Goal: Information Seeking & Learning: Learn about a topic

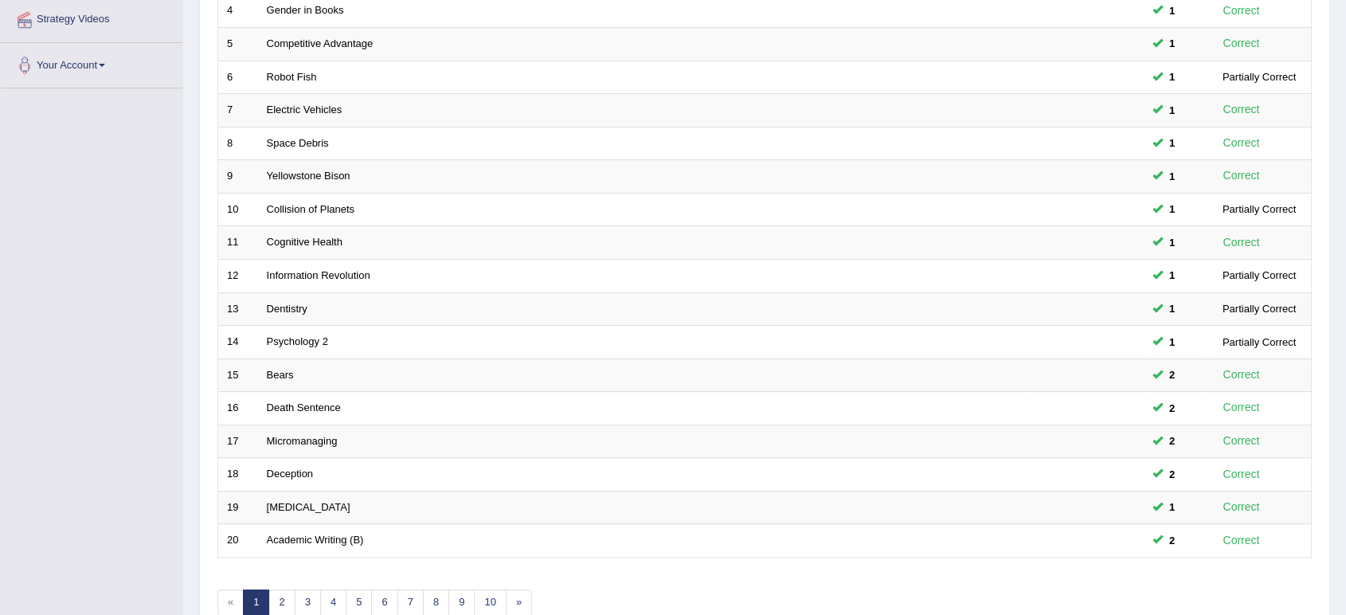
scroll to position [437, 0]
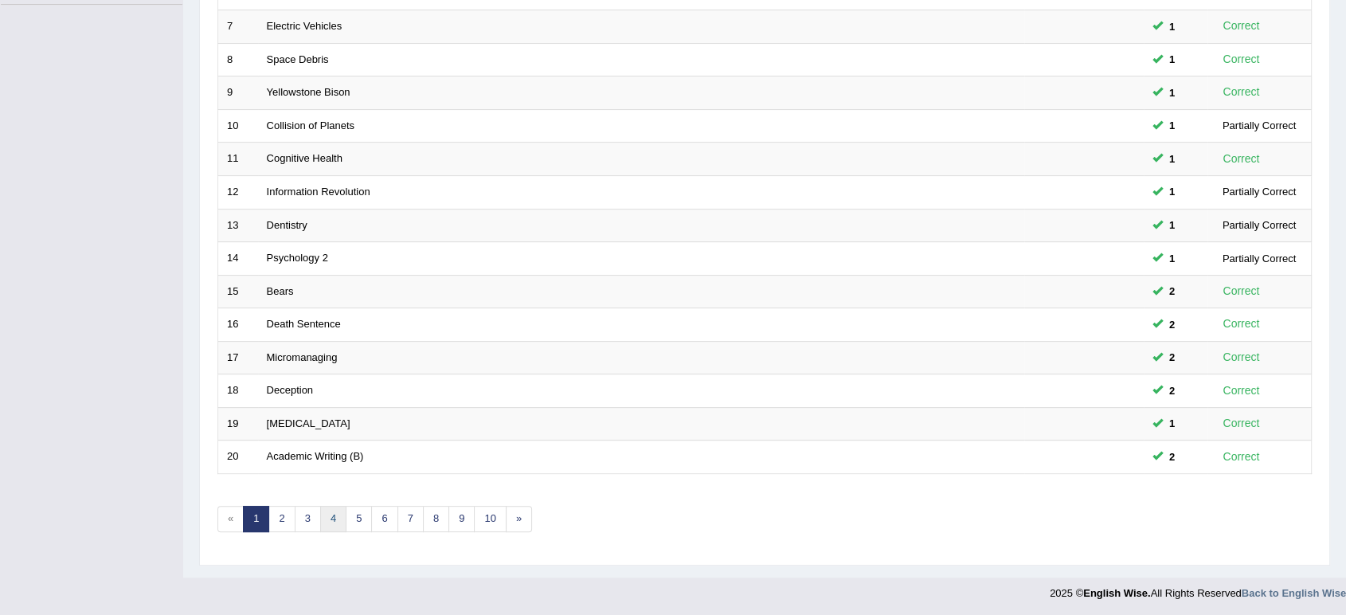
click at [320, 512] on link "4" at bounding box center [333, 519] width 26 height 26
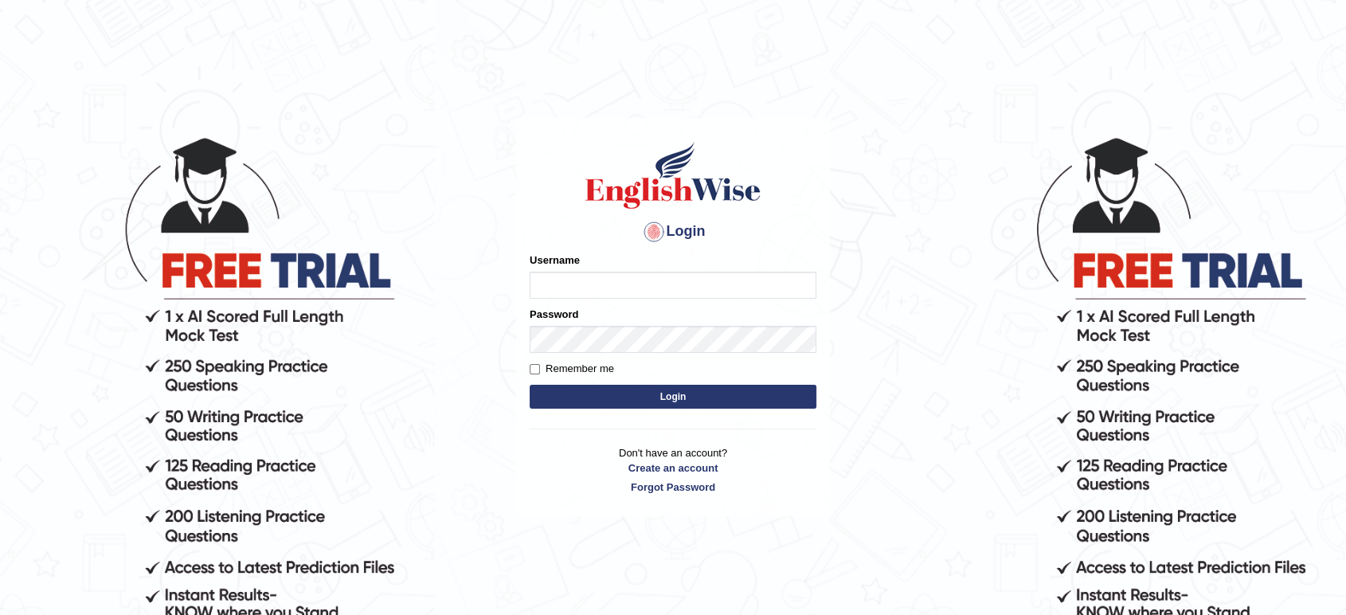
type input "Tamanna05"
click at [573, 399] on button "Login" at bounding box center [672, 397] width 287 height 24
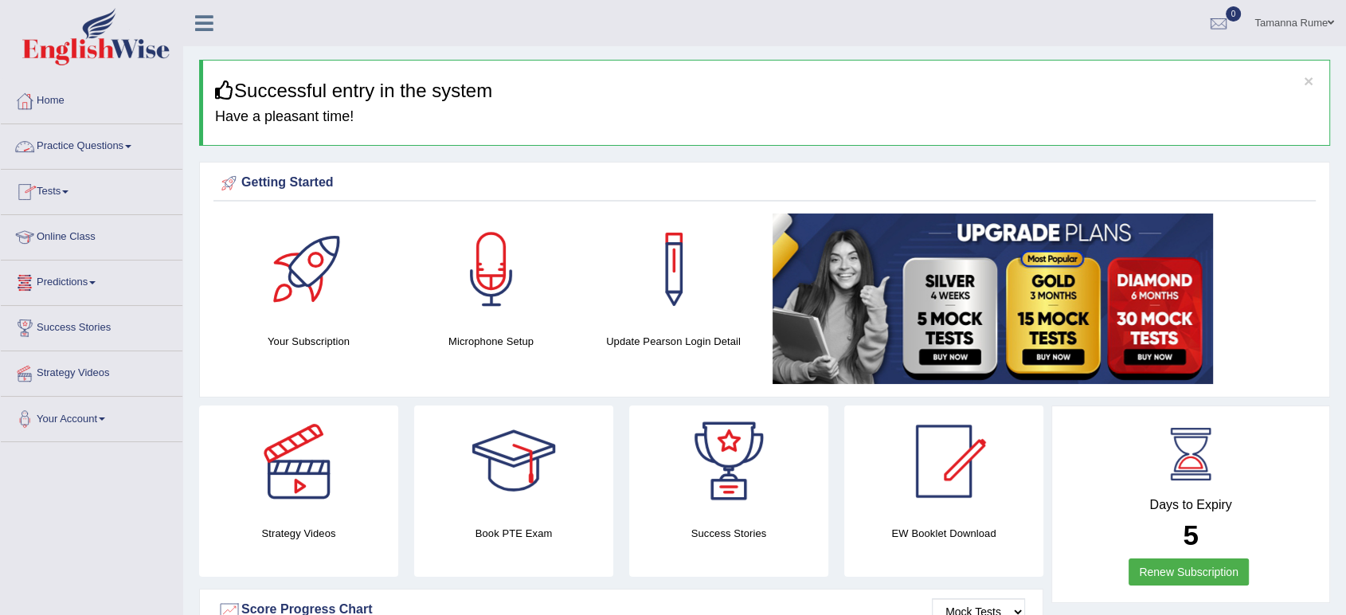
click at [74, 145] on link "Practice Questions" at bounding box center [92, 144] width 182 height 40
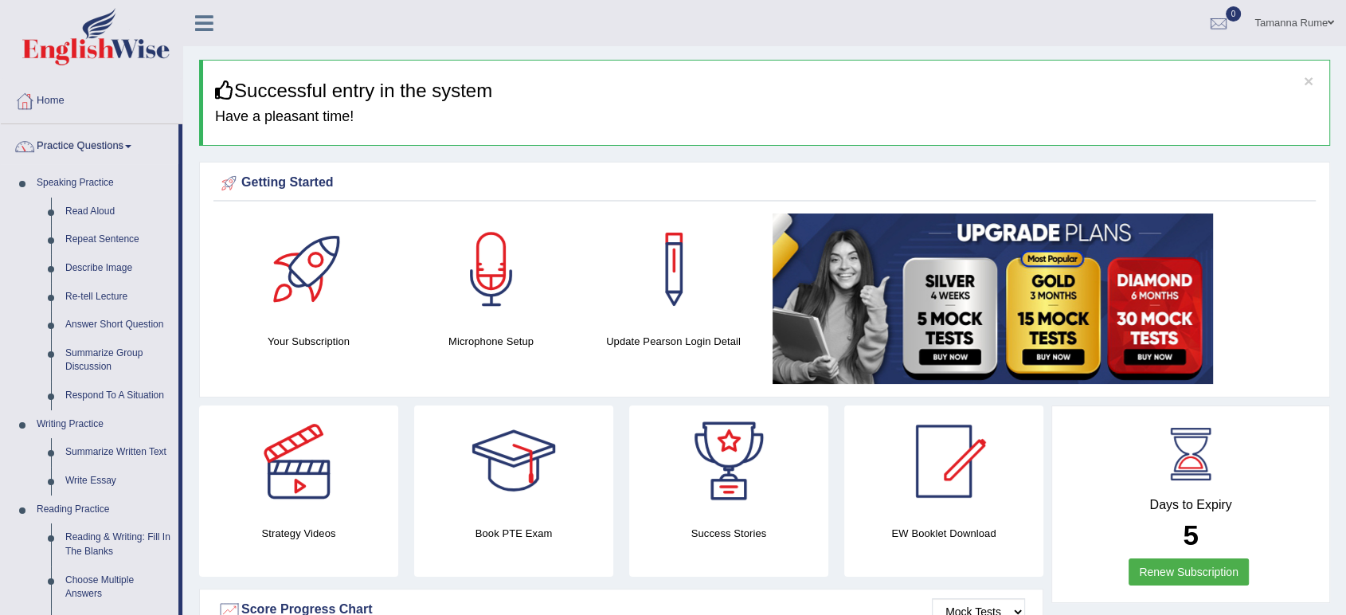
scroll to position [442, 0]
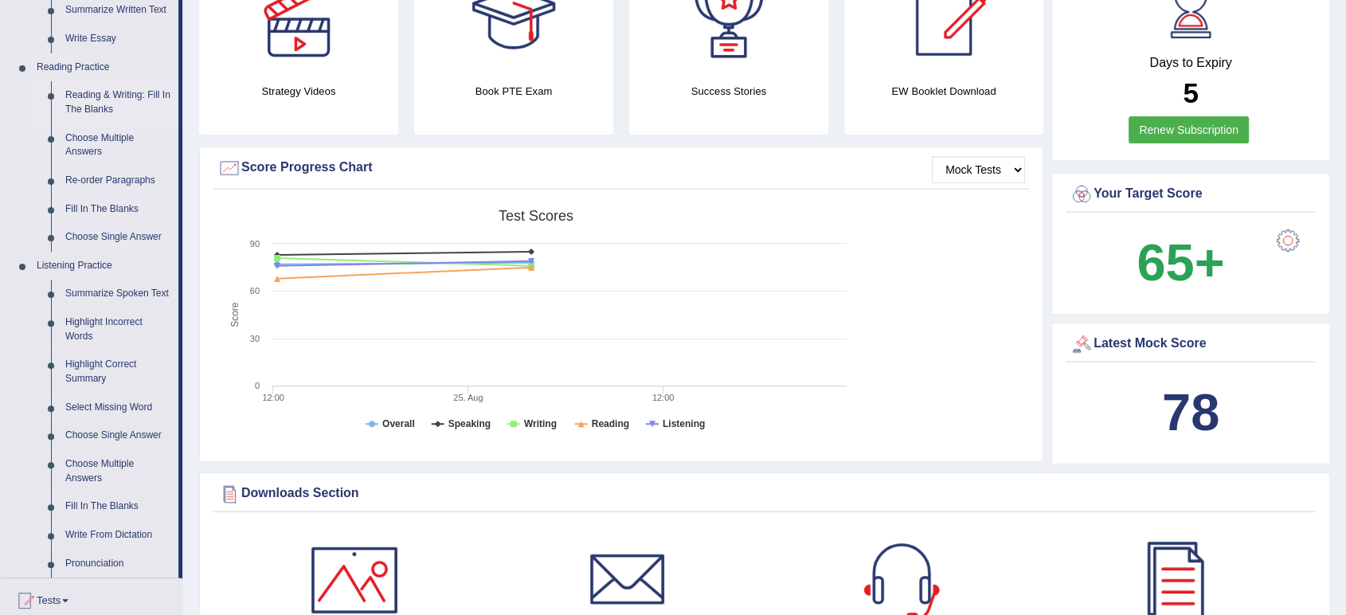
click at [80, 96] on link "Reading & Writing: Fill In The Blanks" at bounding box center [118, 102] width 120 height 42
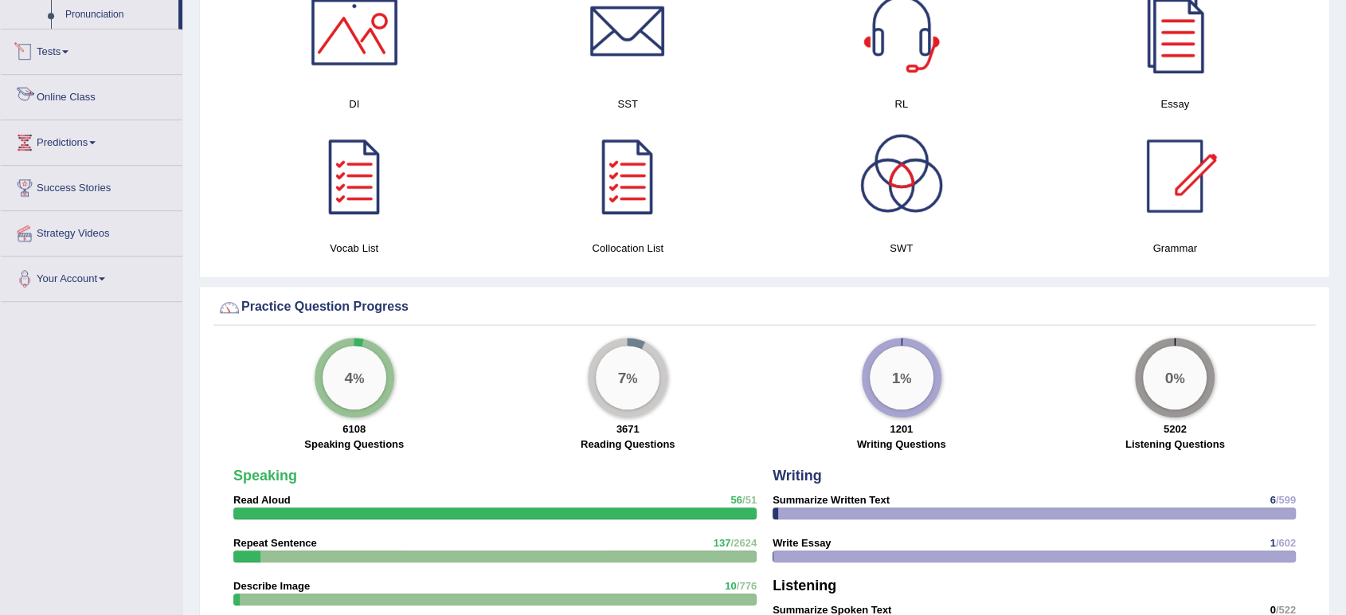
scroll to position [1169, 0]
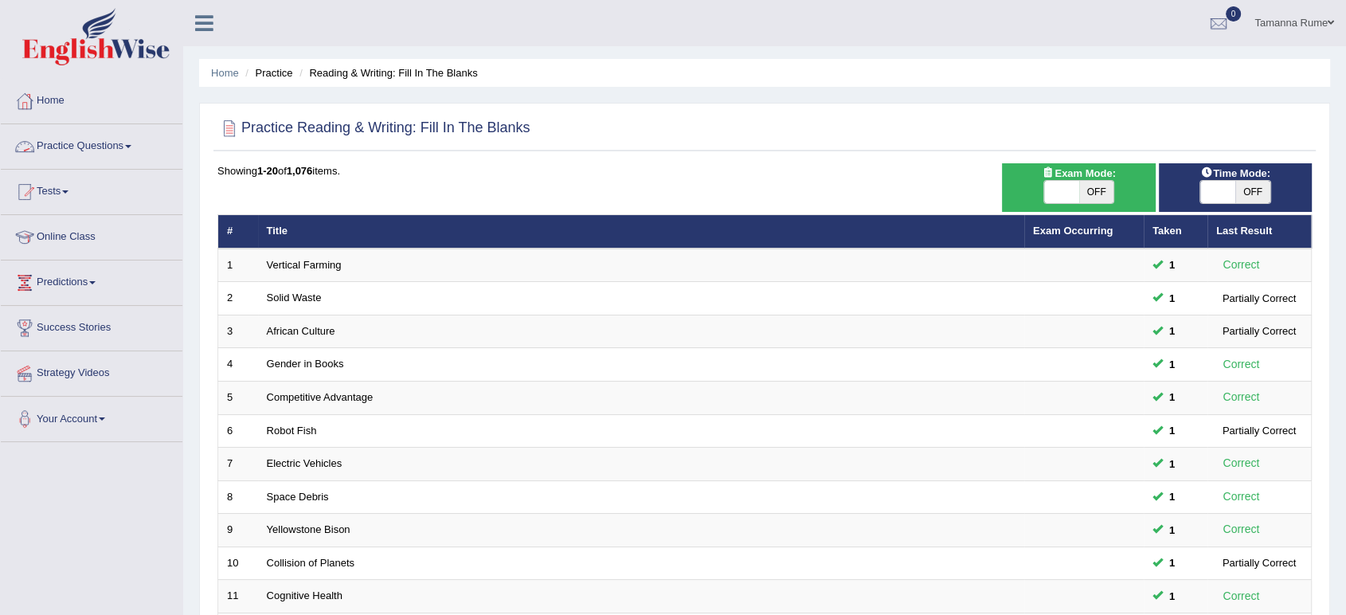
scroll to position [437, 0]
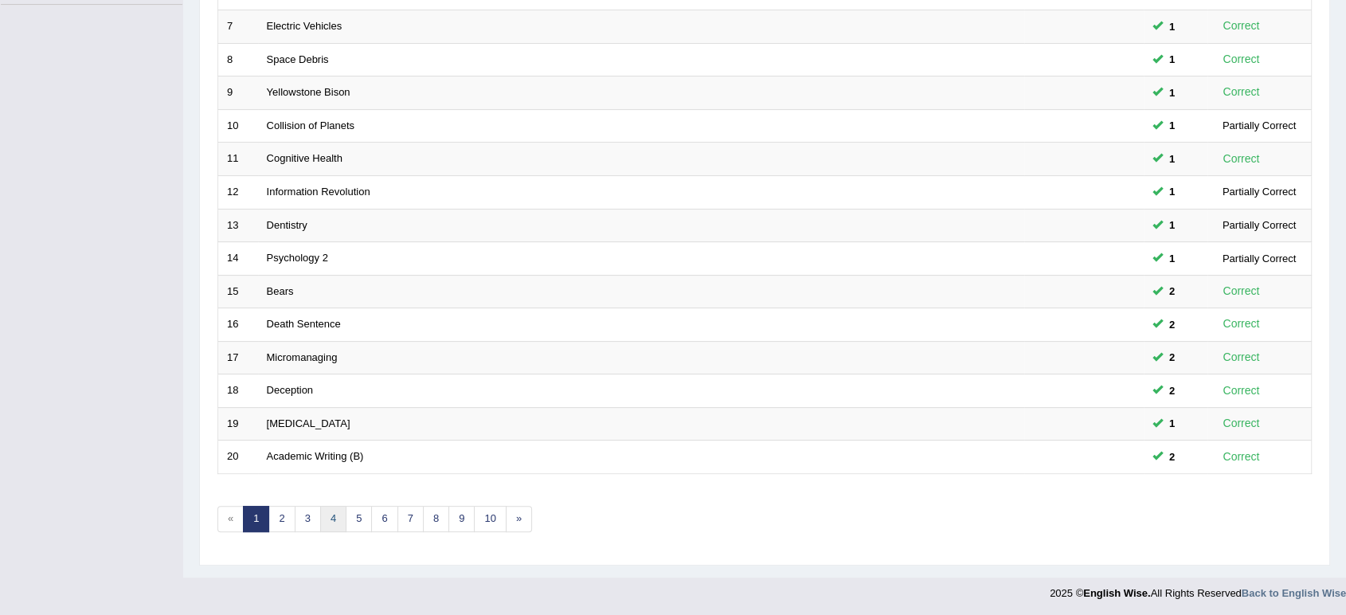
click at [338, 514] on link "4" at bounding box center [333, 519] width 26 height 26
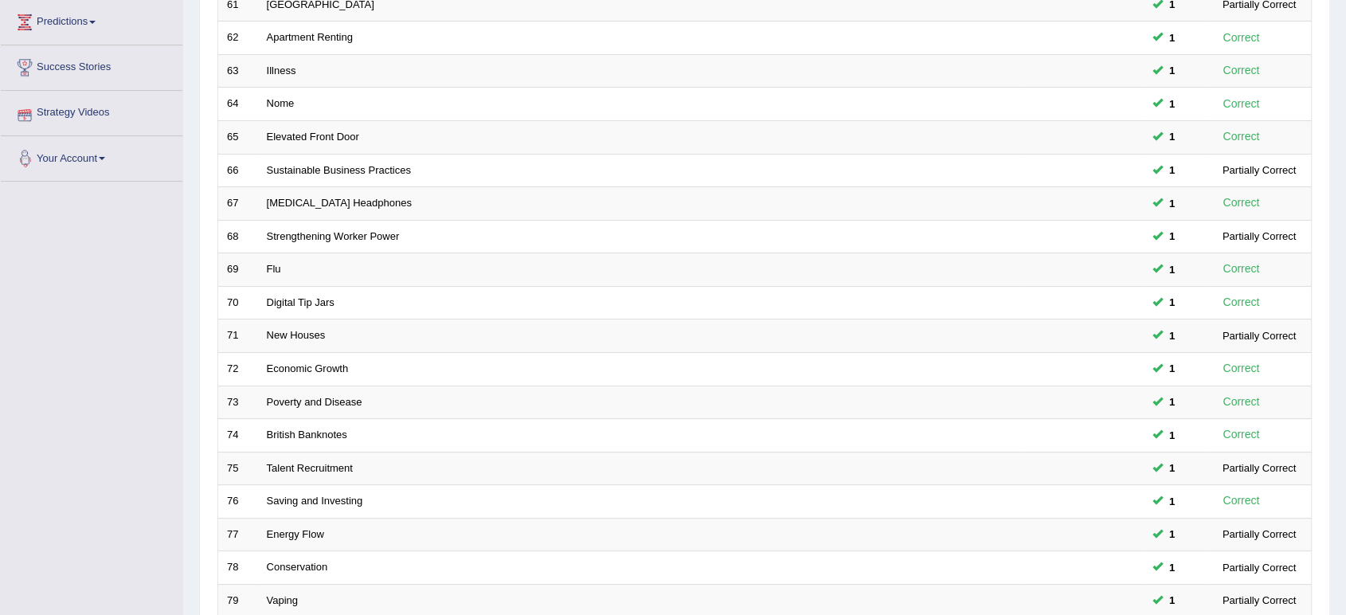
scroll to position [437, 0]
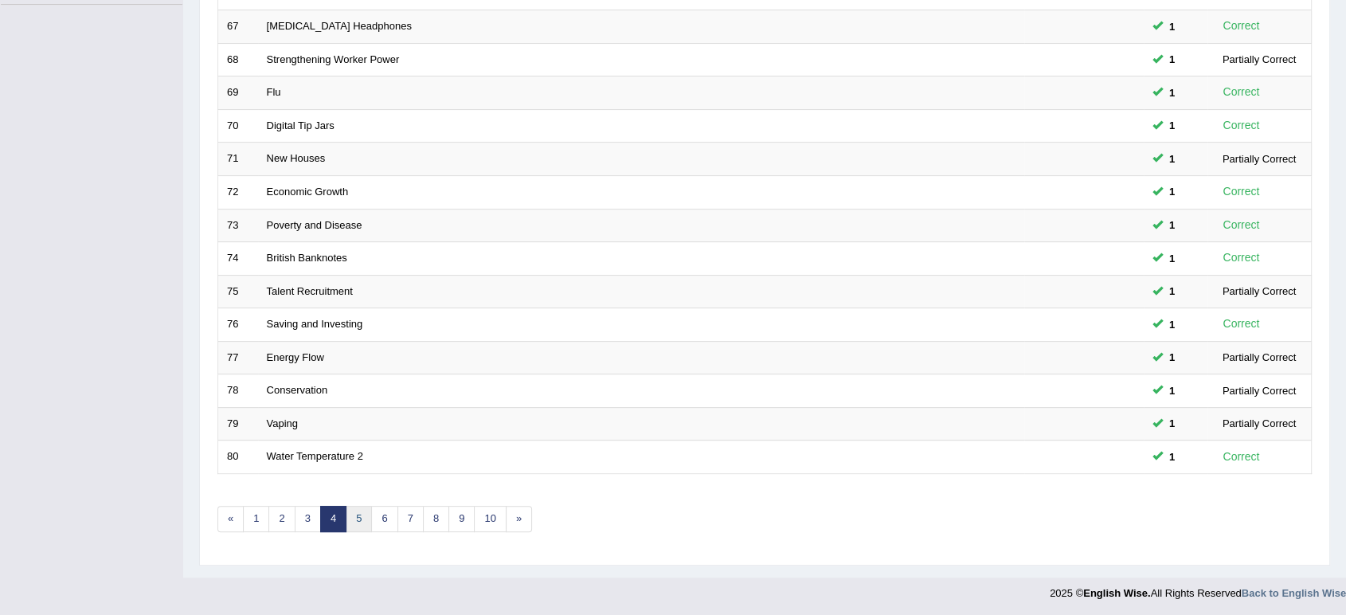
click at [350, 521] on link "5" at bounding box center [359, 519] width 26 height 26
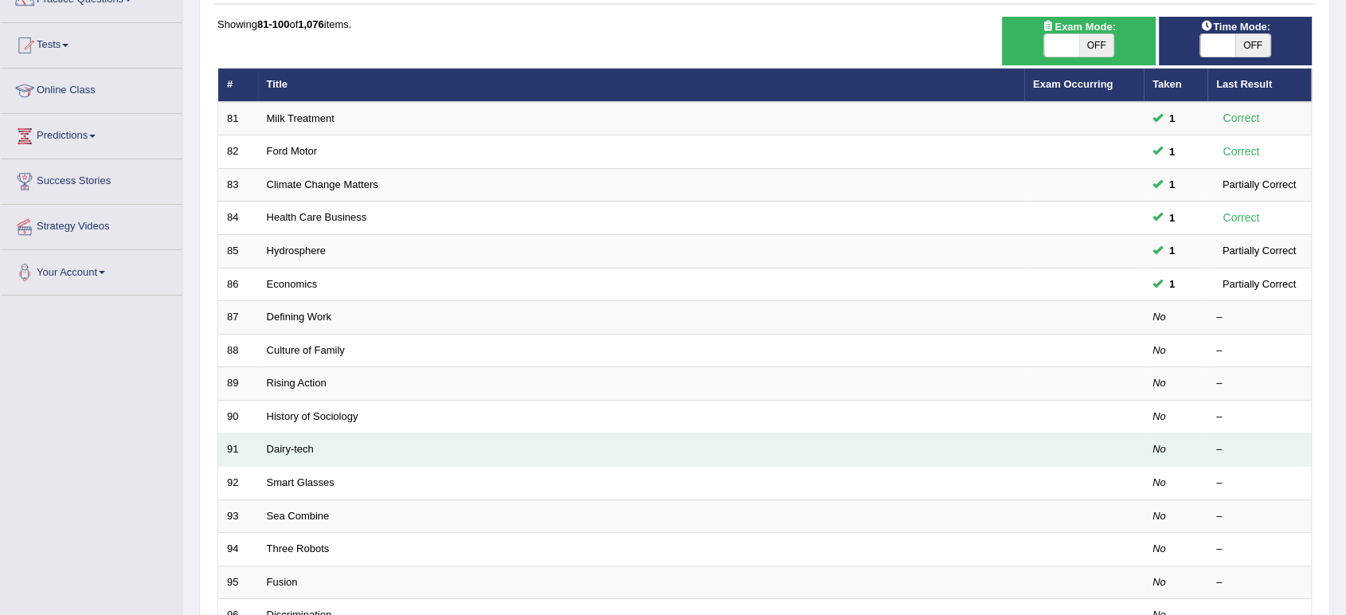
scroll to position [177, 0]
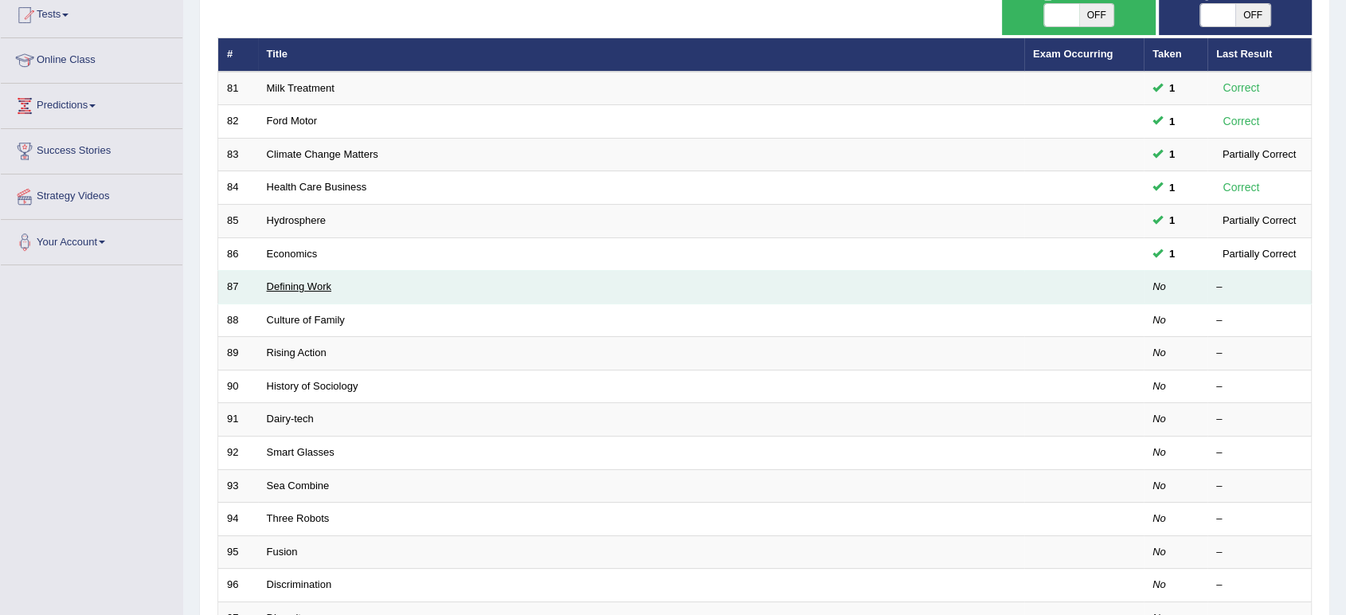
click at [299, 286] on link "Defining Work" at bounding box center [299, 286] width 64 height 12
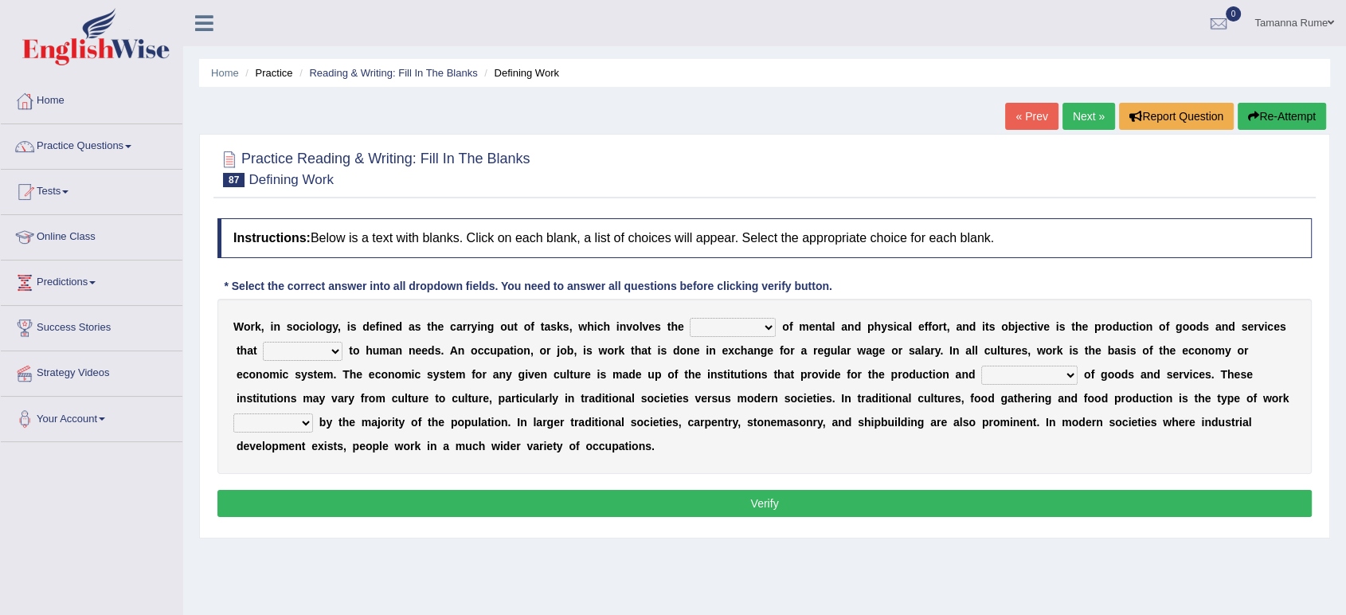
click at [765, 322] on select "conjecture apiculture posture expenditure" at bounding box center [732, 327] width 86 height 19
select select "conjecture"
click at [689, 318] on select "conjecture apiculture posture expenditure" at bounding box center [732, 327] width 86 height 19
click at [331, 349] on select "add design relate cater" at bounding box center [303, 351] width 80 height 19
select select "cater"
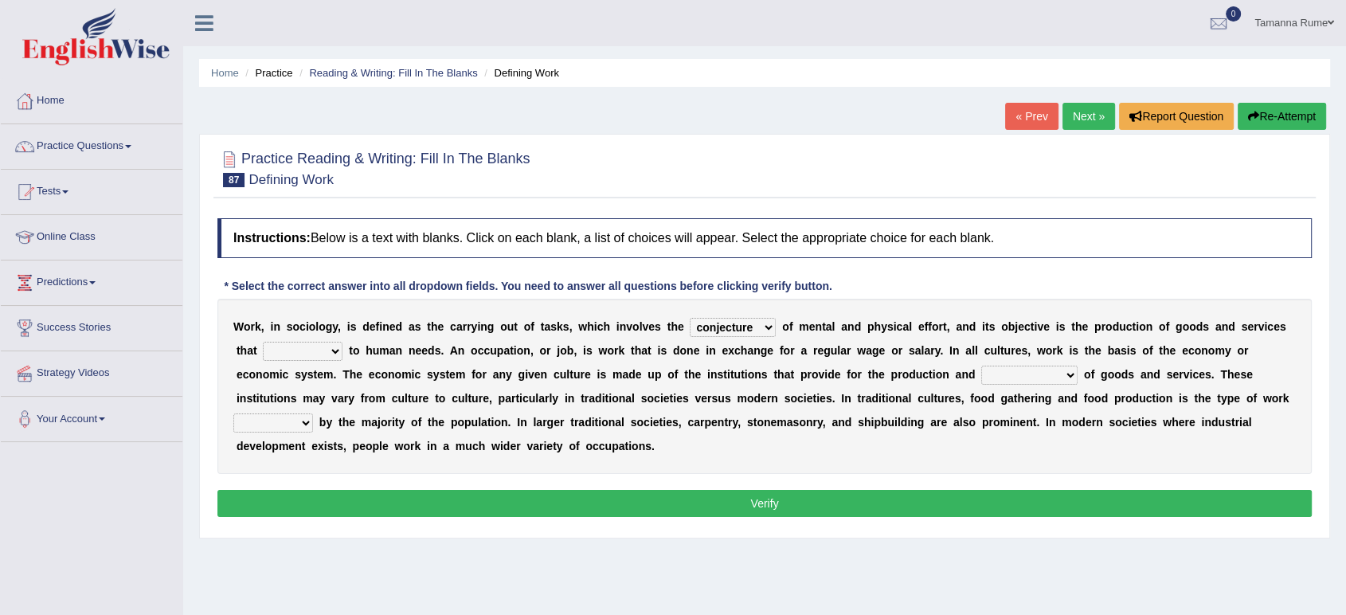
click at [263, 342] on select "add design relate cater" at bounding box center [303, 351] width 80 height 19
click at [1071, 378] on select "figuration distribution consumption disintegration" at bounding box center [1029, 374] width 96 height 19
select select "consumption"
click at [981, 365] on select "figuration distribution consumption disintegration" at bounding box center [1029, 374] width 96 height 19
click at [1064, 373] on select "figuration distribution consumption disintegration" at bounding box center [1029, 374] width 96 height 19
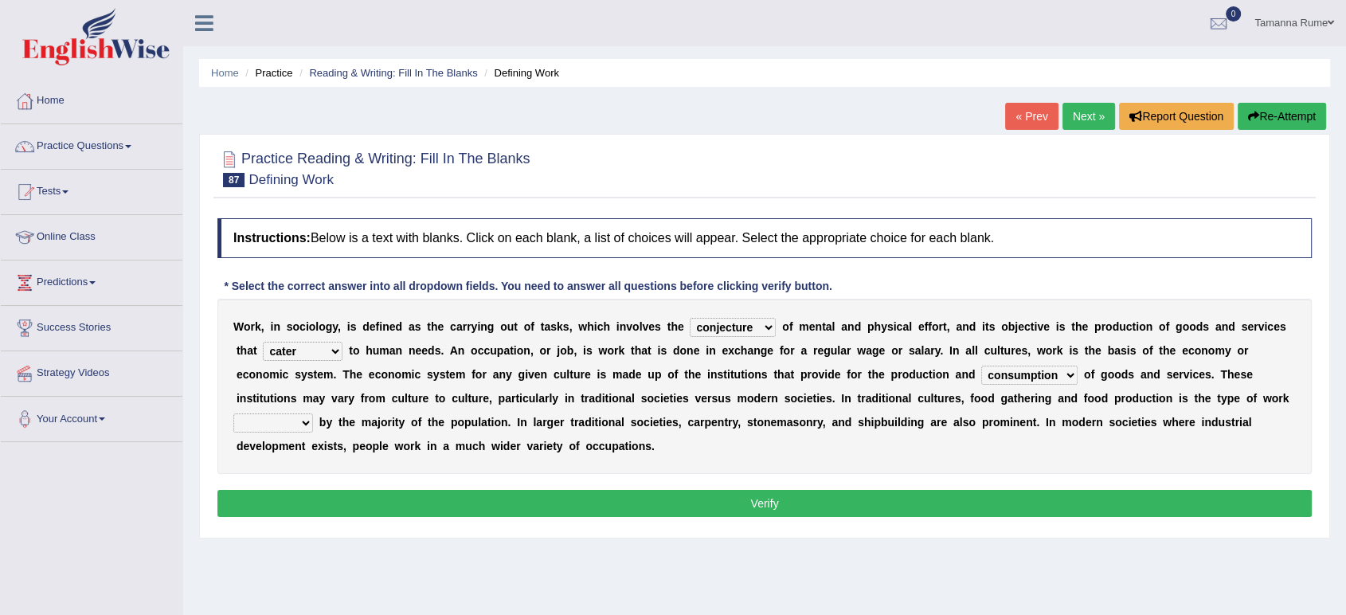
click at [981, 365] on select "figuration distribution consumption disintegration" at bounding box center [1029, 374] width 96 height 19
click at [299, 416] on select "canopied built occupied simplified" at bounding box center [273, 422] width 80 height 19
select select "built"
click at [233, 413] on select "canopied built occupied simplified" at bounding box center [273, 422] width 80 height 19
click at [400, 508] on button "Verify" at bounding box center [764, 503] width 1094 height 27
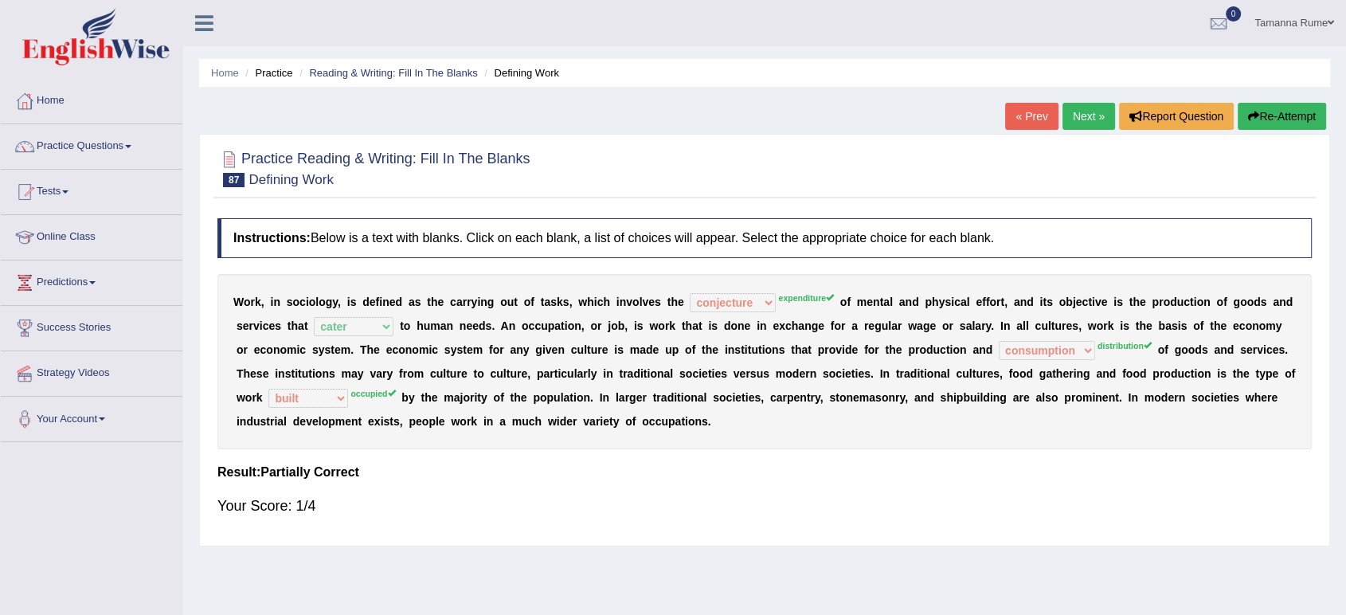
click at [1089, 113] on link "Next »" at bounding box center [1088, 116] width 53 height 27
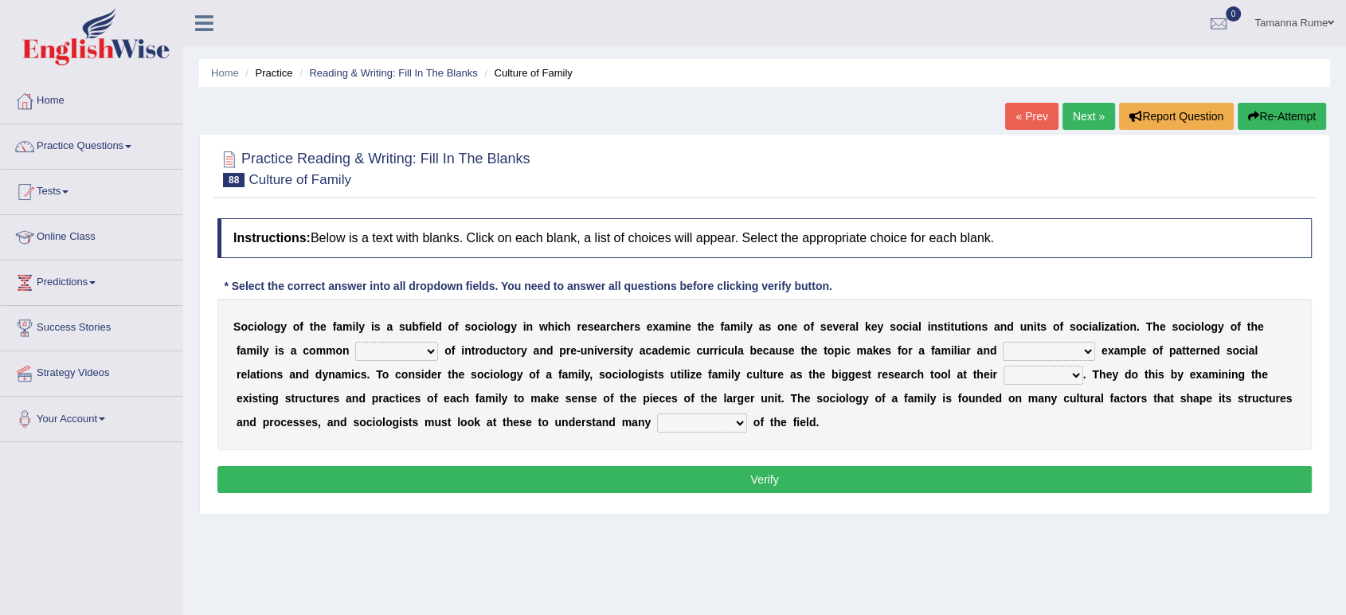
click at [429, 349] on select "component eminent opponent continent" at bounding box center [396, 351] width 83 height 19
select select "component"
click at [355, 342] on select "component eminent opponent continent" at bounding box center [396, 351] width 83 height 19
click at [1085, 353] on select "ineffective introspective illustrative inoperative" at bounding box center [1048, 351] width 92 height 19
select select "illustrative"
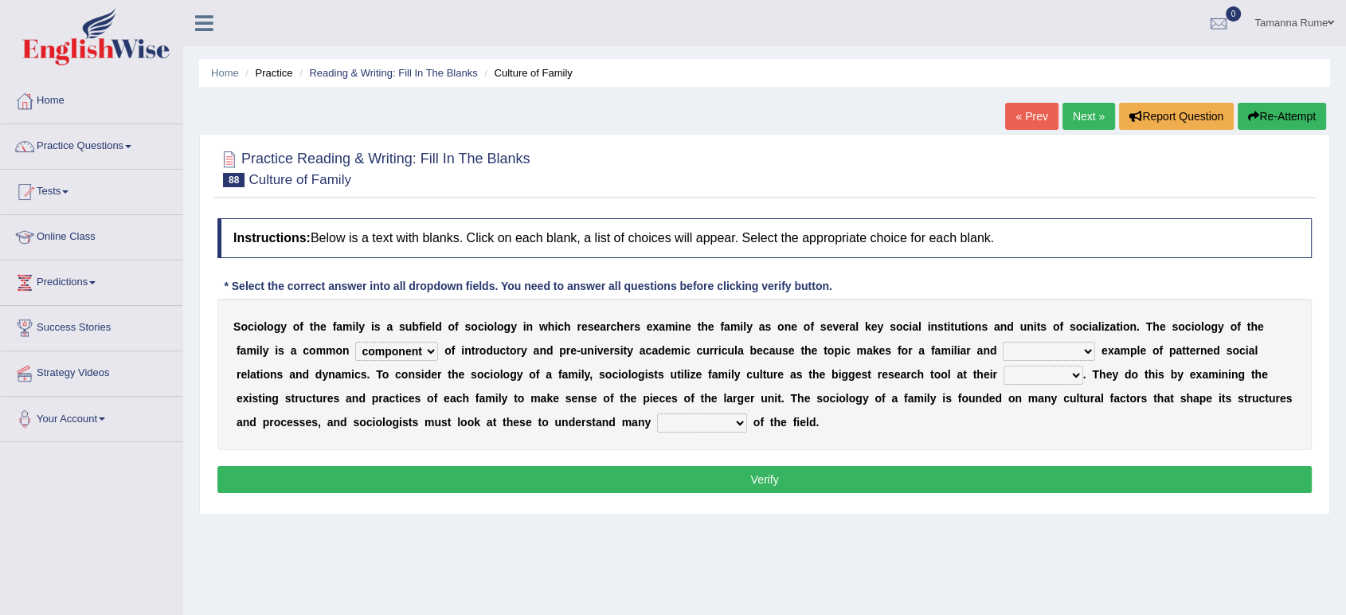
click at [1002, 342] on select "ineffective introspective illustrative inoperative" at bounding box center [1048, 351] width 92 height 19
click at [1074, 368] on select "disposal proposal rehearsal refusal" at bounding box center [1043, 374] width 80 height 19
select select "proposal"
click at [1003, 365] on select "disposal proposal rehearsal refusal" at bounding box center [1043, 374] width 80 height 19
click at [736, 421] on select "refusal frailties amenities complexities" at bounding box center [702, 422] width 90 height 19
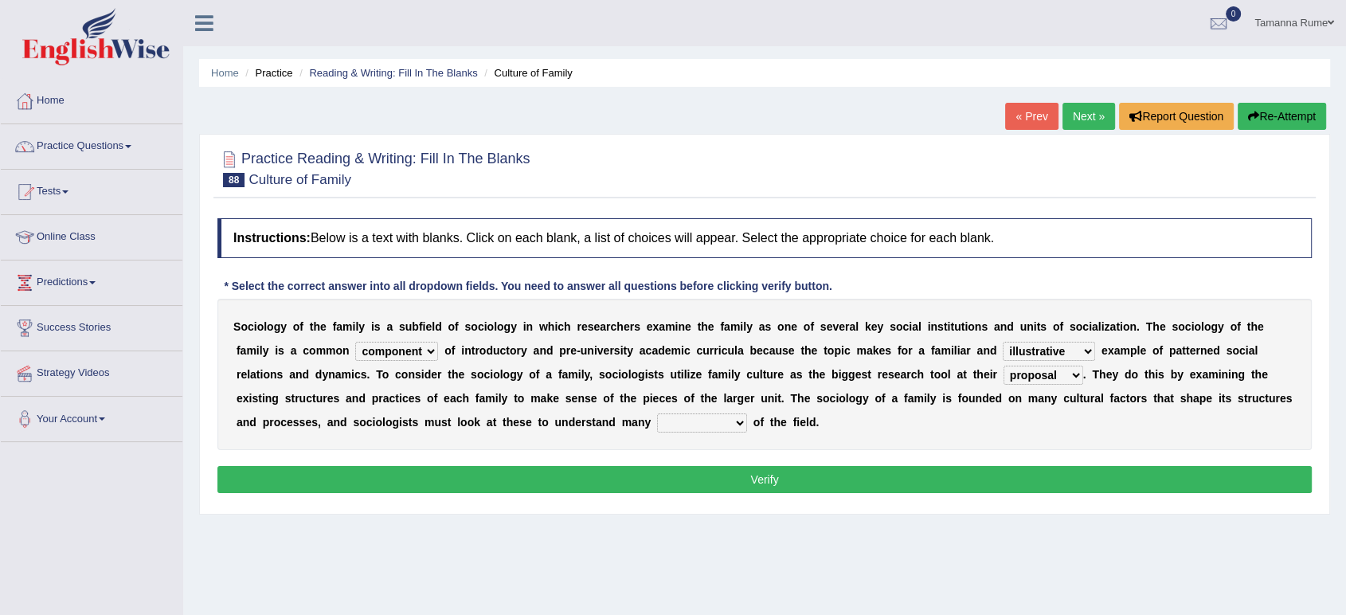
select select "complexities"
click at [657, 413] on select "refusal frailties amenities complexities" at bounding box center [702, 422] width 90 height 19
click at [728, 482] on button "Verify" at bounding box center [764, 479] width 1094 height 27
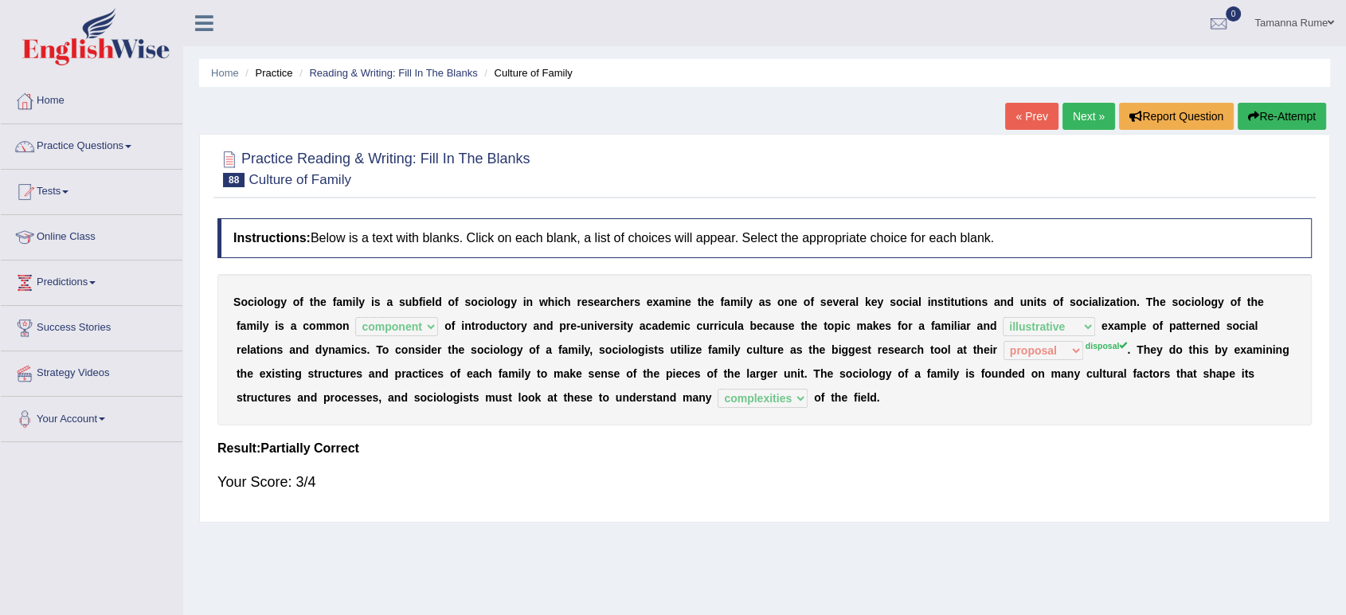
click at [1076, 119] on link "Next »" at bounding box center [1088, 116] width 53 height 27
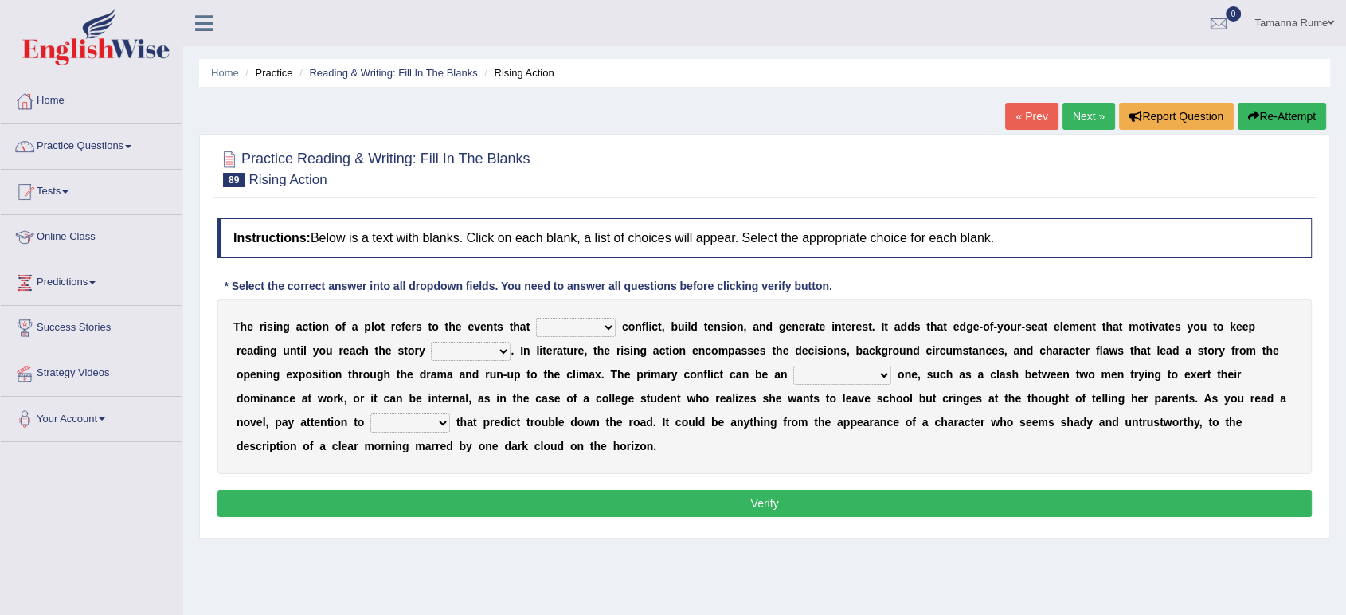
click at [606, 326] on select "provoke invoke revoke convoke" at bounding box center [576, 327] width 80 height 19
select select "provoke"
click at [536, 318] on select "provoke invoke revoke convoke" at bounding box center [576, 327] width 80 height 19
click at [494, 349] on select "element line flow climax" at bounding box center [471, 351] width 80 height 19
select select "climax"
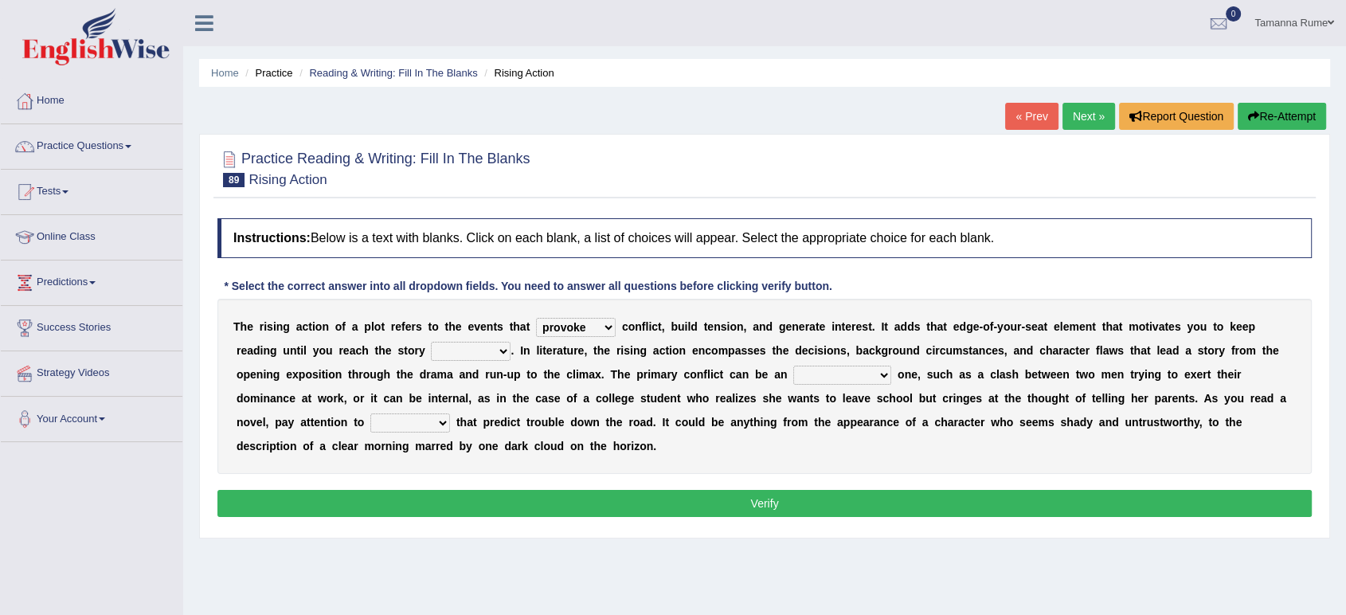
click at [431, 342] on select "element line flow climax" at bounding box center [471, 351] width 80 height 19
click at [873, 374] on select "conditional external compositional functional" at bounding box center [842, 374] width 98 height 19
select select "external"
click at [793, 365] on select "conditional external compositional functional" at bounding box center [842, 374] width 98 height 19
click at [433, 425] on select "features glues clues traits" at bounding box center [410, 422] width 80 height 19
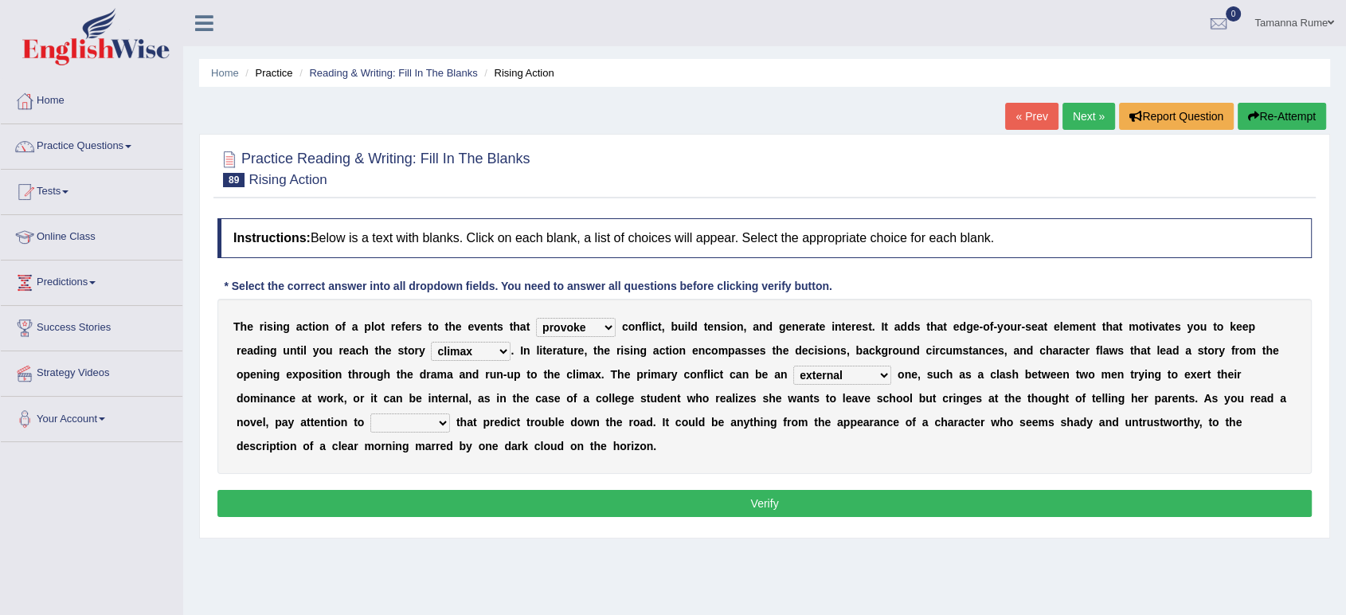
select select "clues"
click at [370, 413] on select "features glues clues traits" at bounding box center [410, 422] width 80 height 19
click at [433, 501] on button "Verify" at bounding box center [764, 503] width 1094 height 27
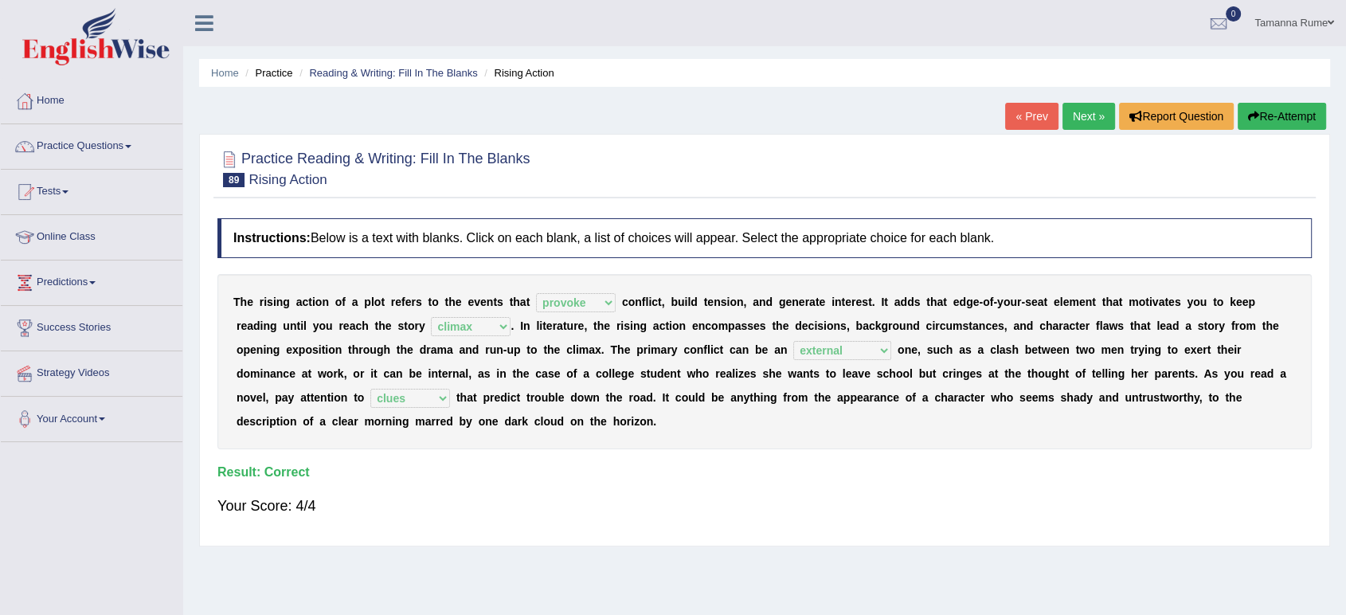
click at [1068, 114] on link "Next »" at bounding box center [1088, 116] width 53 height 27
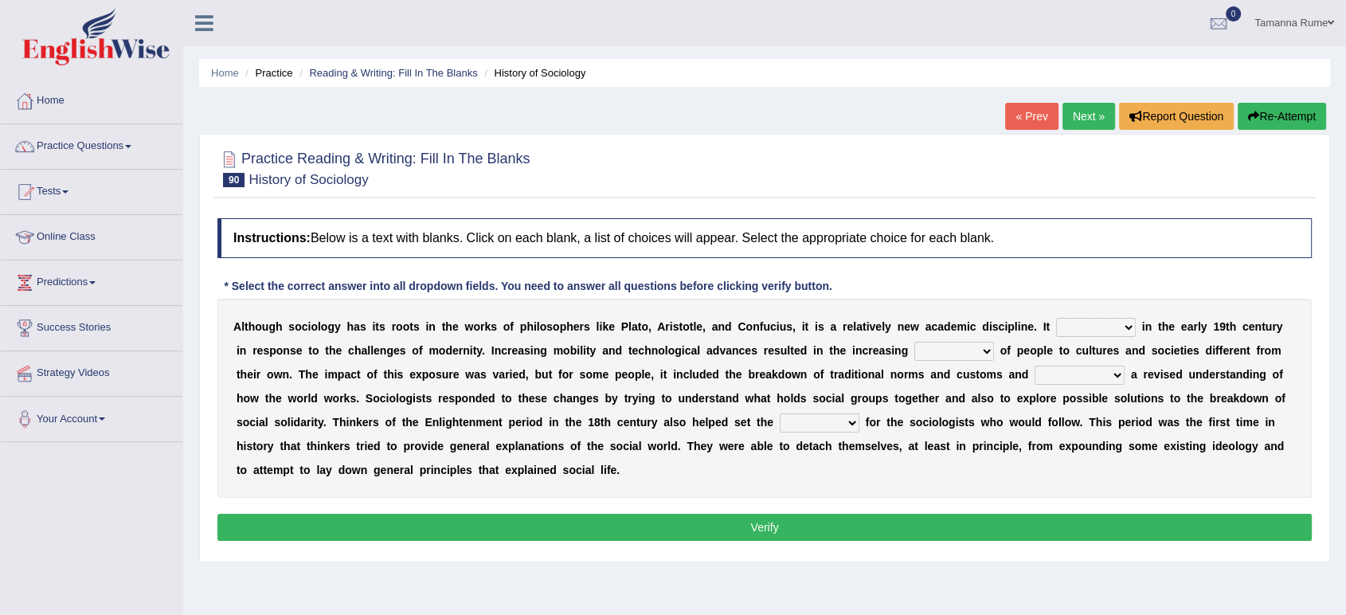
click at [1126, 325] on select "emerged traversed survived invented" at bounding box center [1096, 327] width 80 height 19
select select "emerged"
click at [1056, 318] on select "emerged traversed survived invented" at bounding box center [1096, 327] width 80 height 19
click at [982, 350] on select "embrasure closure enclosure exposure" at bounding box center [954, 351] width 80 height 19
select select "exposure"
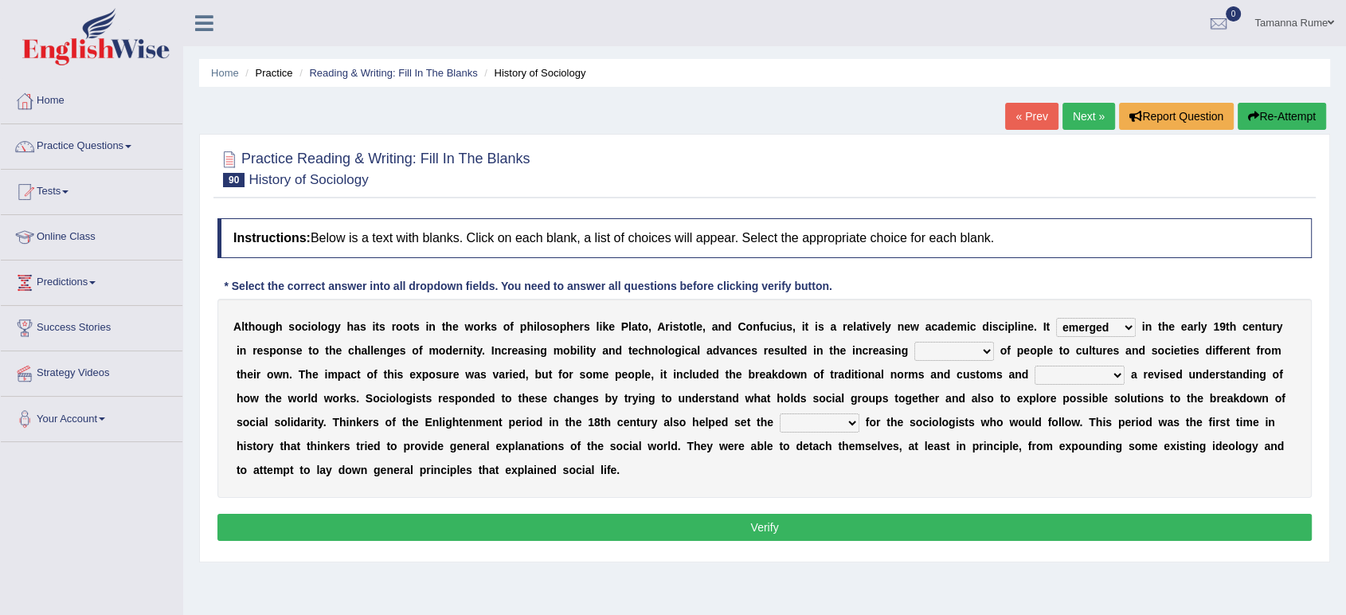
click at [914, 342] on select "embrasure closure enclosure exposure" at bounding box center [954, 351] width 80 height 19
click at [1108, 371] on select "unwarranted transplanted warranted implanted" at bounding box center [1079, 374] width 90 height 19
select select "warranted"
click at [1034, 365] on select "unwarranted transplanted warranted implanted" at bounding box center [1079, 374] width 90 height 19
click at [850, 422] on select "rule standard tone stage" at bounding box center [819, 422] width 80 height 19
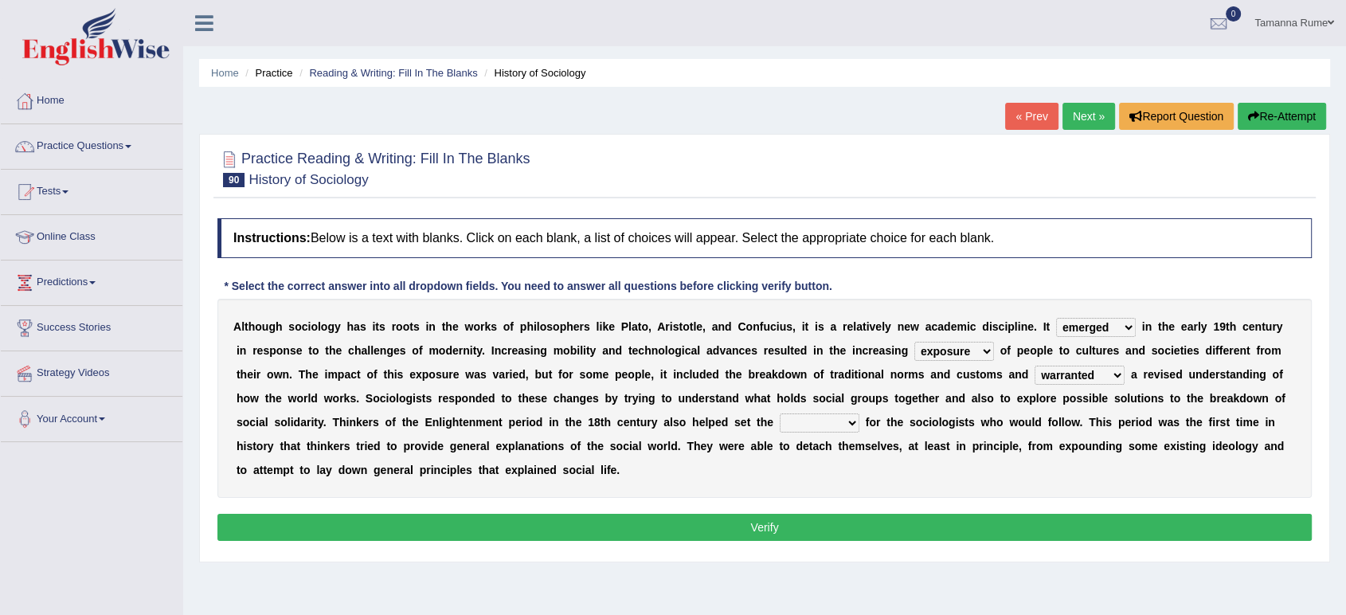
select select "standard"
click at [779, 413] on select "rule standard tone stage" at bounding box center [819, 422] width 80 height 19
click at [685, 541] on div "Instructions: Below is a text with blanks. Click on each blank, a list of choic…" at bounding box center [764, 381] width 1102 height 343
click at [670, 531] on button "Verify" at bounding box center [764, 527] width 1094 height 27
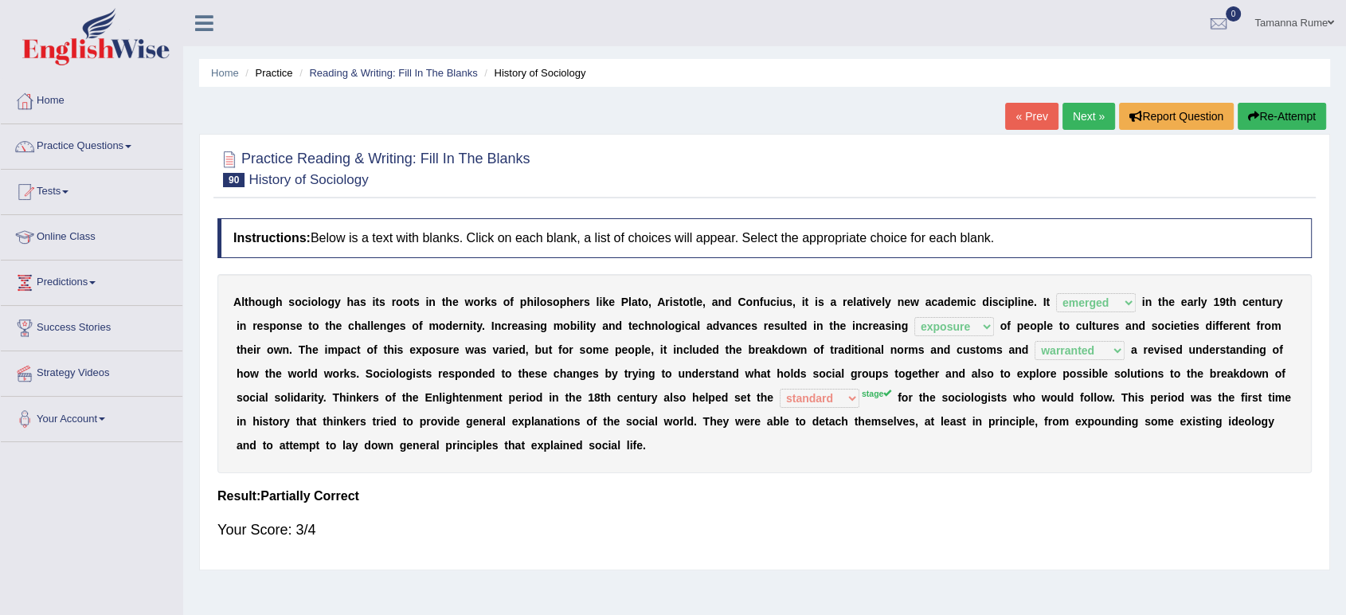
click at [1076, 113] on link "Next »" at bounding box center [1088, 116] width 53 height 27
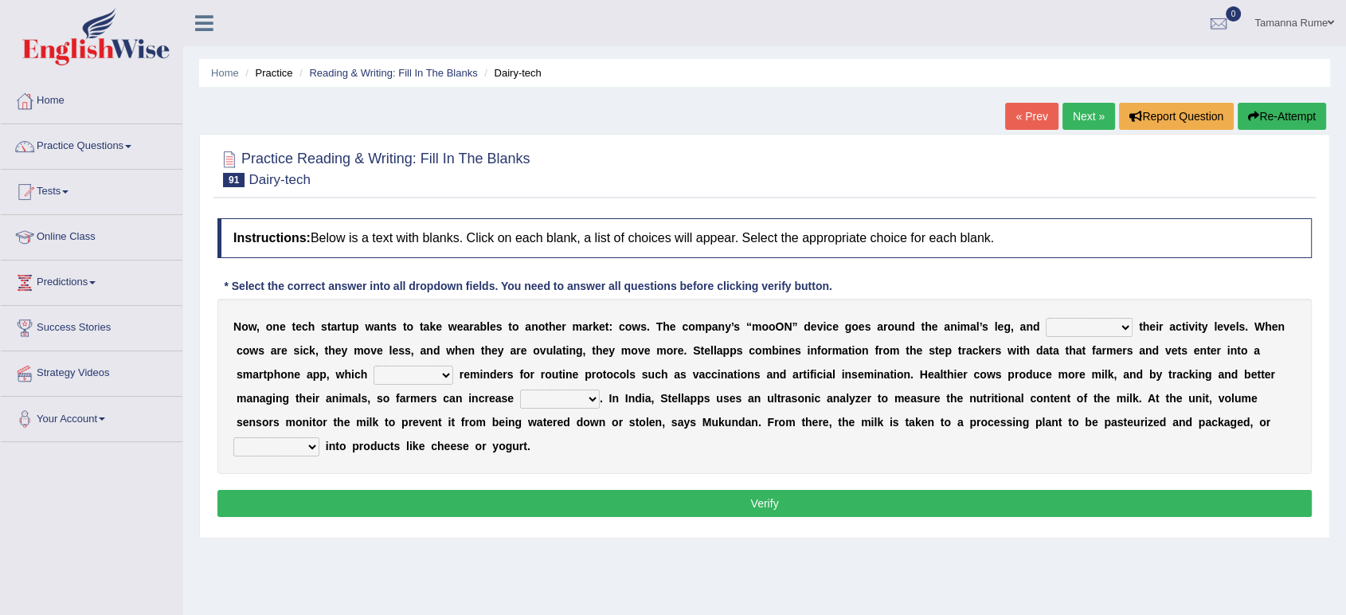
click at [1123, 326] on select "stabilizes tracks polls overwhelms" at bounding box center [1088, 327] width 87 height 19
select select "tracks"
click at [1045, 318] on select "stabilizes tracks polls overwhelms" at bounding box center [1088, 327] width 87 height 19
click at [443, 373] on select "argues imbues issues retrieves" at bounding box center [413, 374] width 80 height 19
select select "issues"
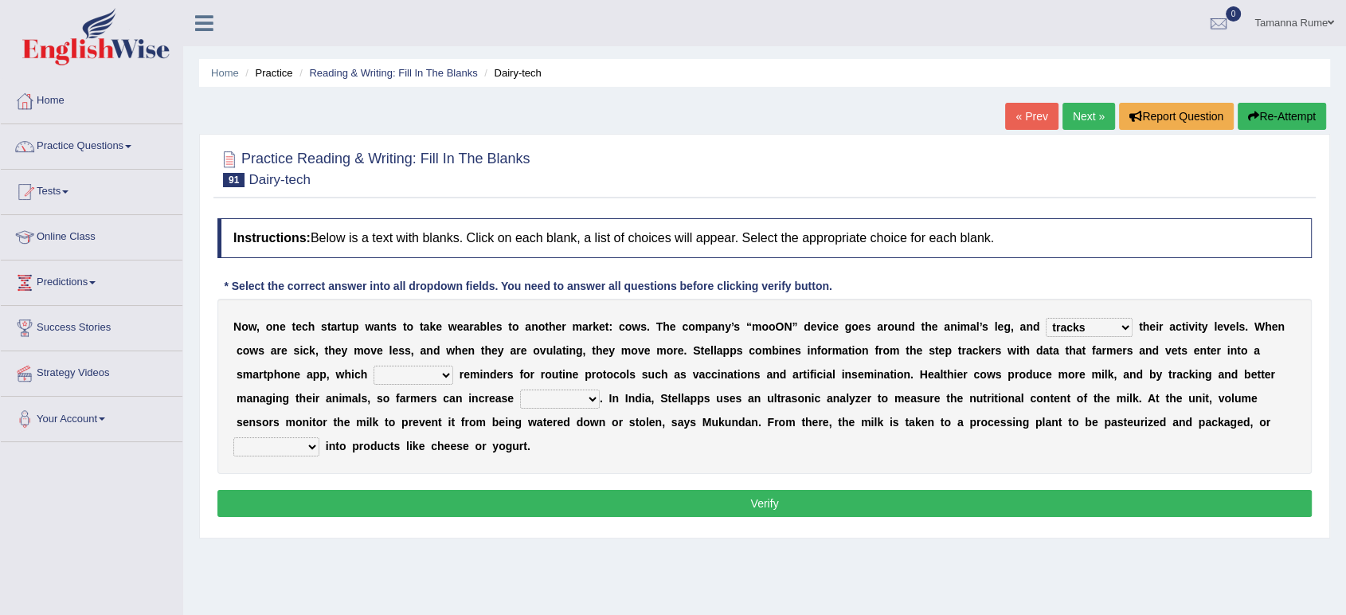
click at [373, 365] on select "argues imbues issues retrieves" at bounding box center [413, 374] width 80 height 19
click at [576, 401] on select "fields infields yields heralds" at bounding box center [560, 398] width 80 height 19
select select "yields"
click at [520, 389] on select "fields infields yields heralds" at bounding box center [560, 398] width 80 height 19
click at [299, 451] on select "contracted converted combated constrained" at bounding box center [276, 446] width 86 height 19
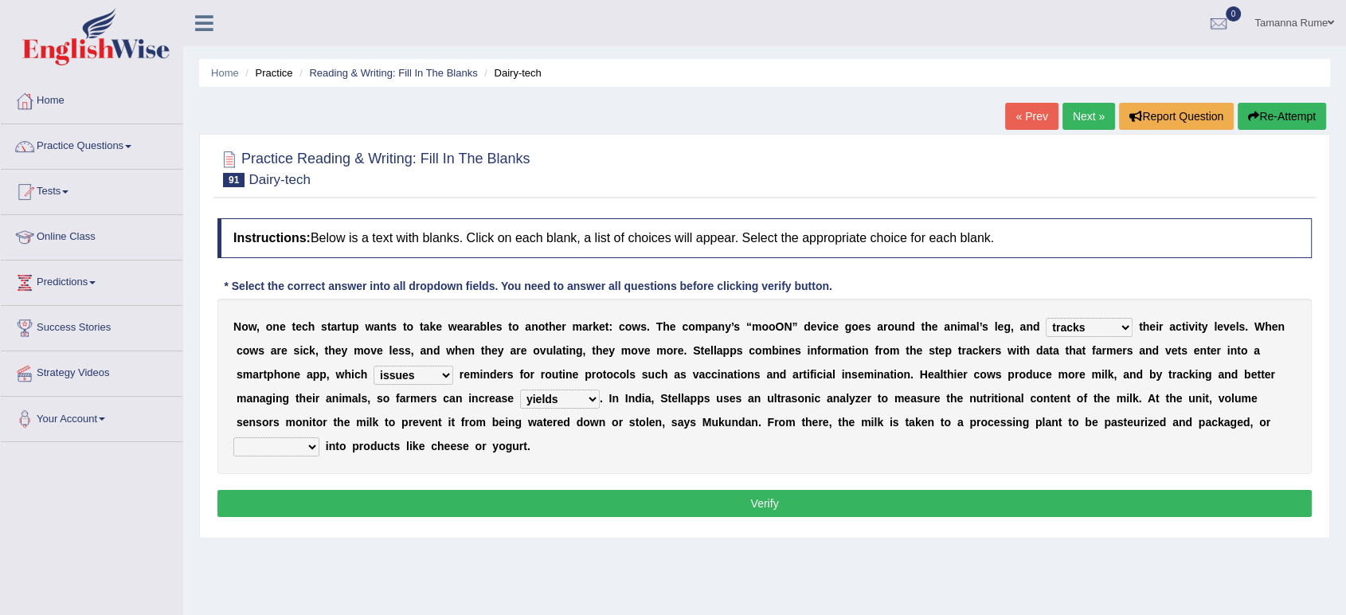
select select "converted"
click at [233, 437] on select "contracted converted combated constrained" at bounding box center [276, 446] width 86 height 19
click at [385, 508] on button "Verify" at bounding box center [764, 503] width 1094 height 27
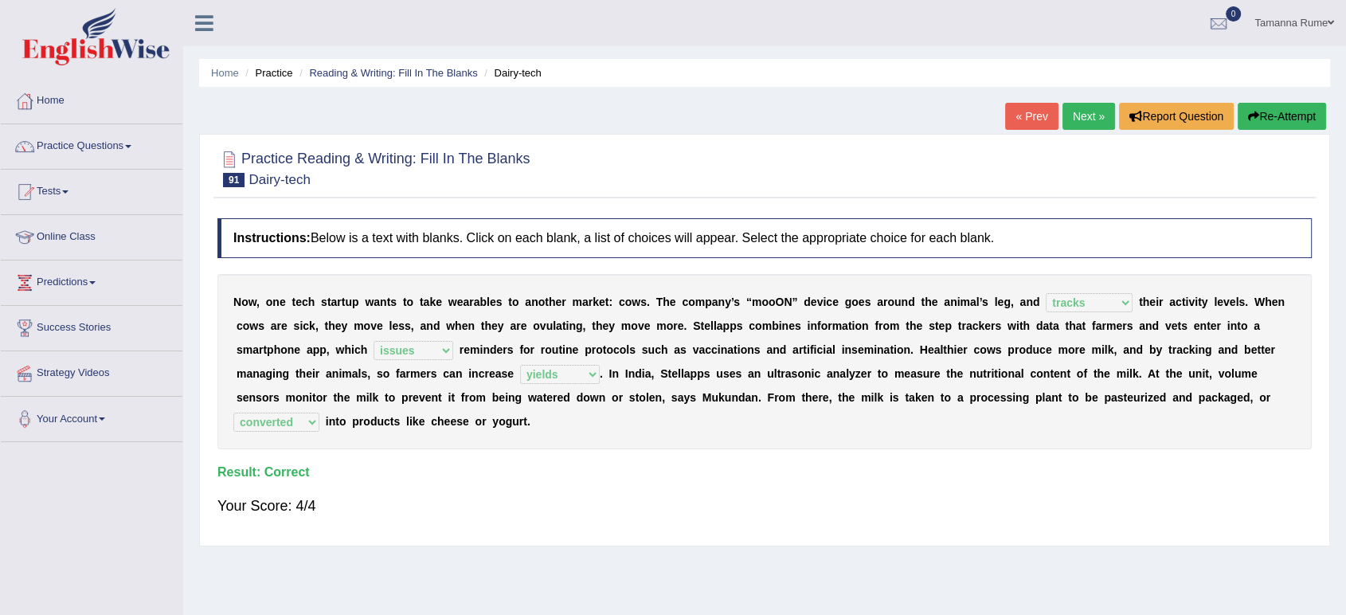
click at [1072, 119] on link "Next »" at bounding box center [1088, 116] width 53 height 27
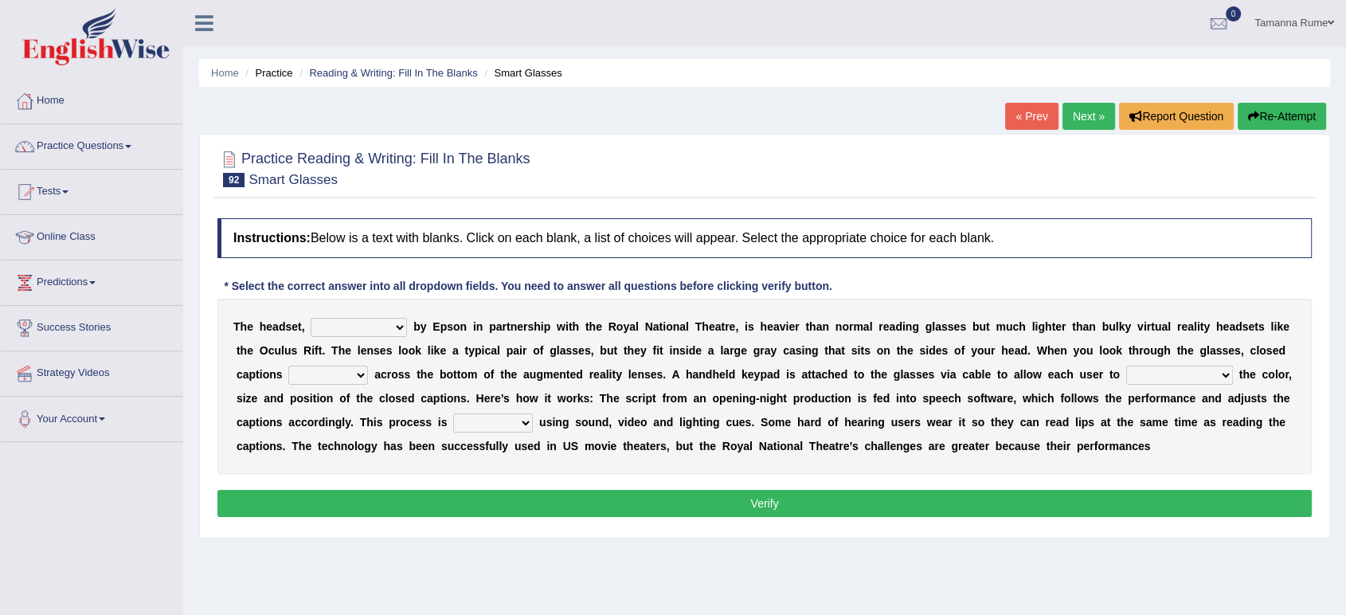
click at [397, 328] on select "expended suspended manufactured criticized" at bounding box center [359, 327] width 96 height 19
select select "manufactured"
click at [311, 318] on select "expended suspended manufactured criticized" at bounding box center [359, 327] width 96 height 19
click at [351, 370] on select "process scroll come project" at bounding box center [328, 374] width 80 height 19
select select "come"
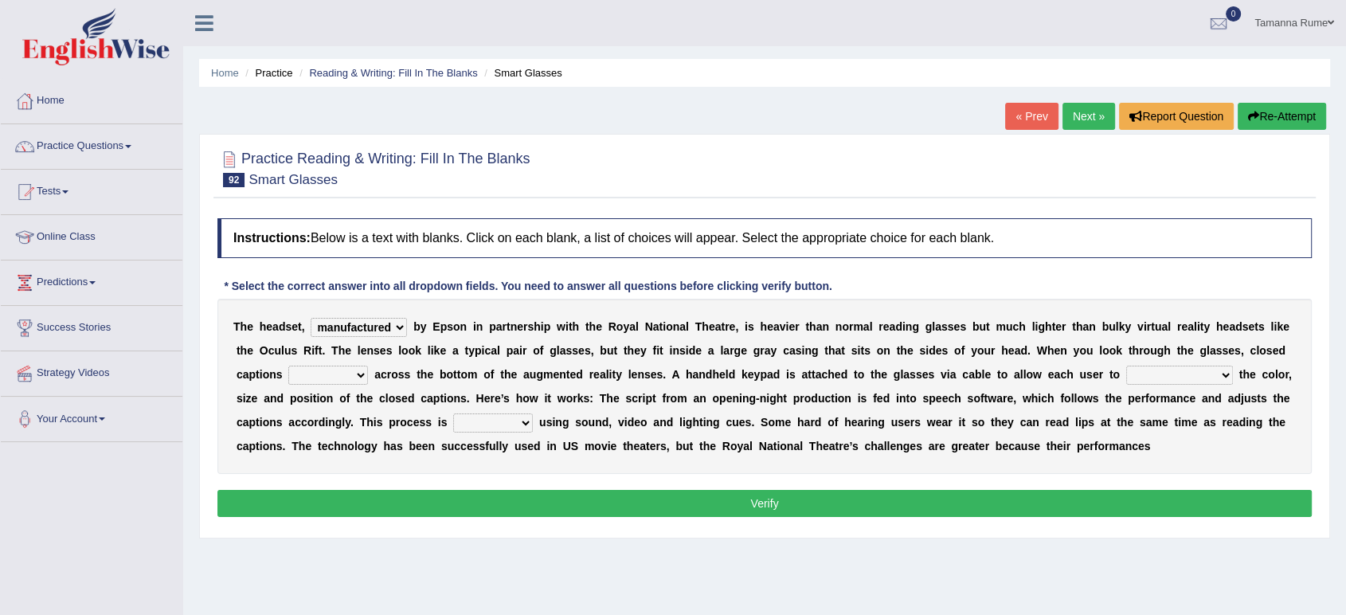
click at [288, 365] on select "process scroll come project" at bounding box center [328, 374] width 80 height 19
click at [1220, 370] on select "capitalize particularize customize conventionalize" at bounding box center [1179, 374] width 107 height 19
select select "customize"
click at [1126, 365] on select "capitalize particularize customize conventionalize" at bounding box center [1179, 374] width 107 height 19
click at [519, 420] on select "confined denied refined defined" at bounding box center [493, 422] width 80 height 19
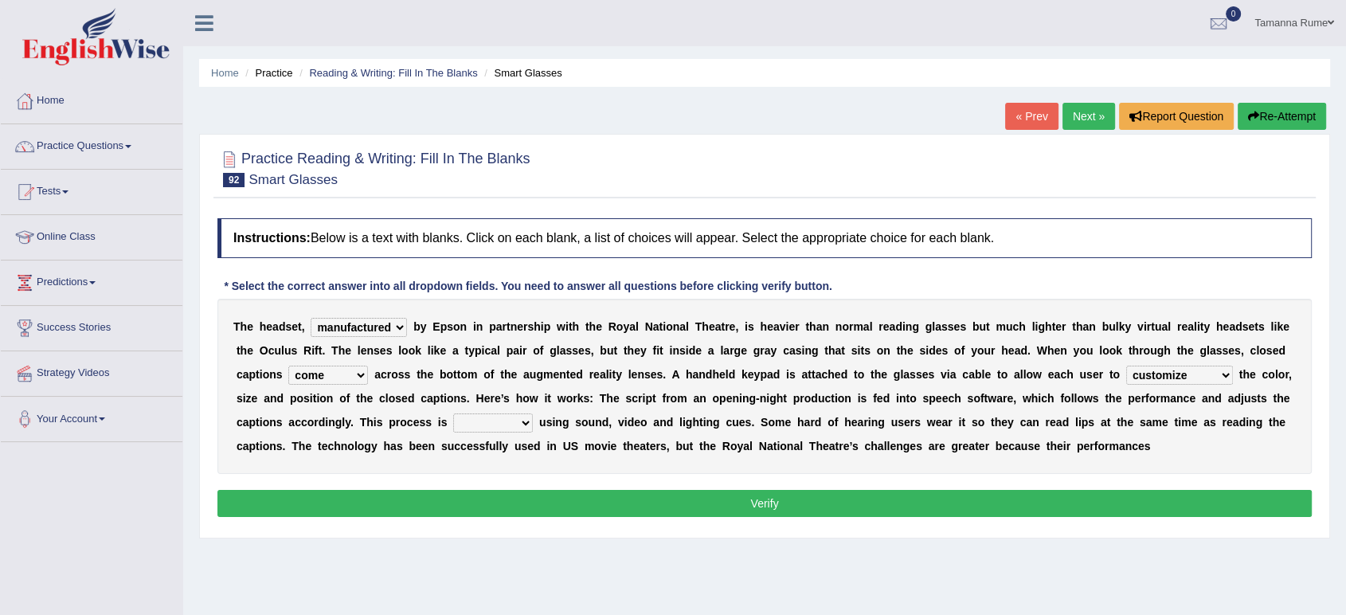
select select "refined"
click at [453, 413] on select "confined denied refined defined" at bounding box center [493, 422] width 80 height 19
click at [517, 495] on button "Verify" at bounding box center [764, 503] width 1094 height 27
